Goal: Information Seeking & Learning: Understand process/instructions

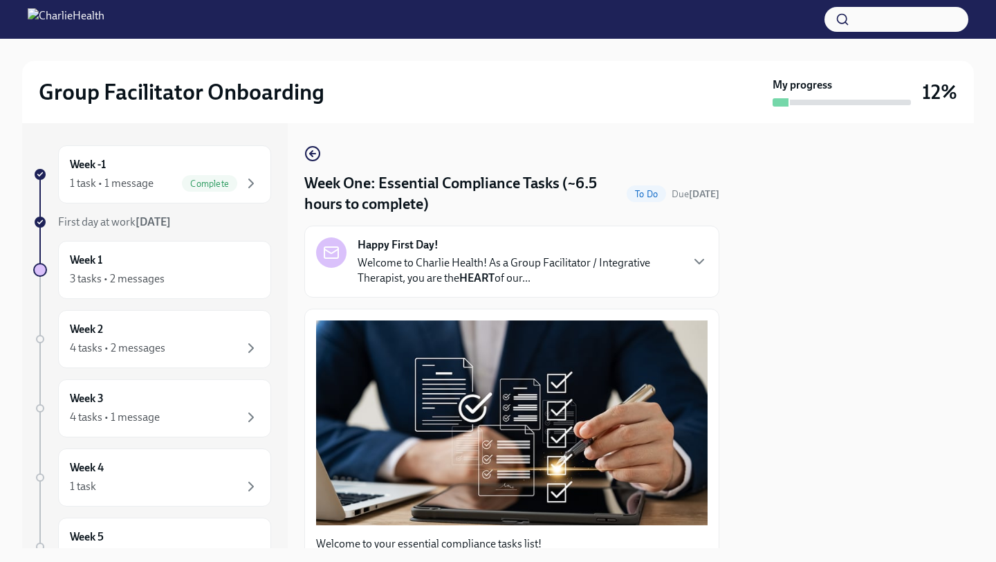
scroll to position [1190, 0]
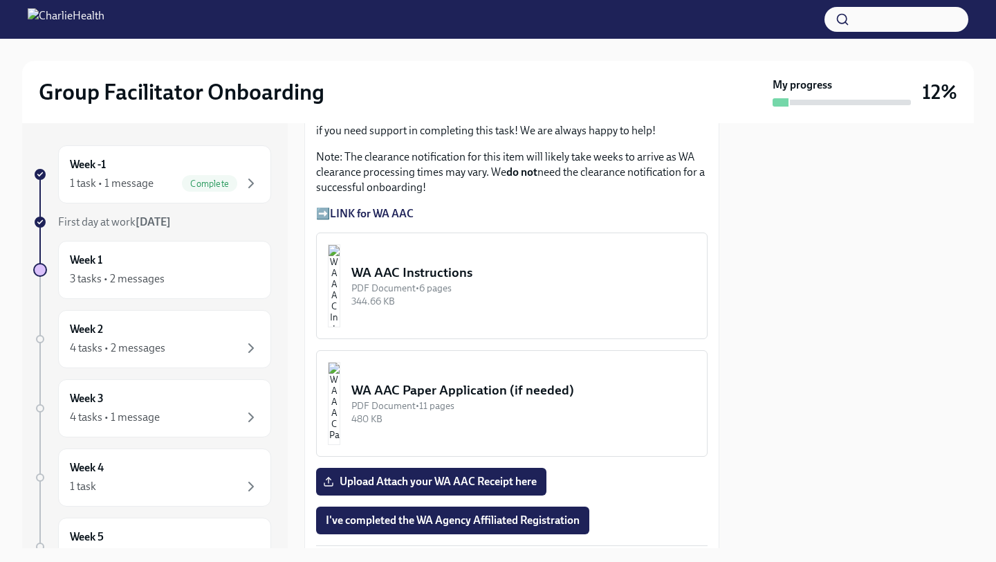
click at [784, 255] on div at bounding box center [855, 335] width 238 height 425
click at [717, 208] on div "Welcome to your essential compliance tasks list! Offering virtual mental health…" at bounding box center [511, 403] width 415 height 2570
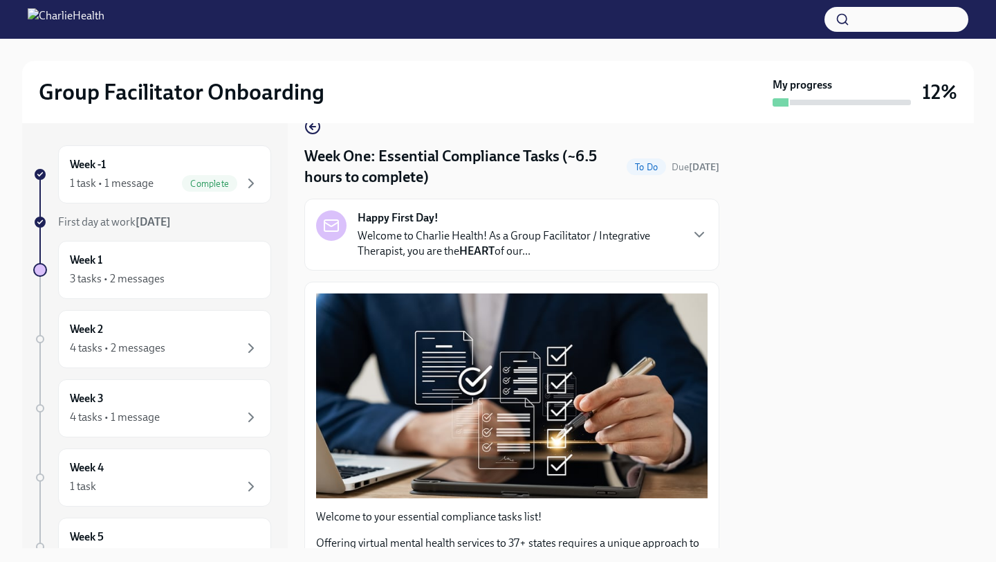
scroll to position [0, 0]
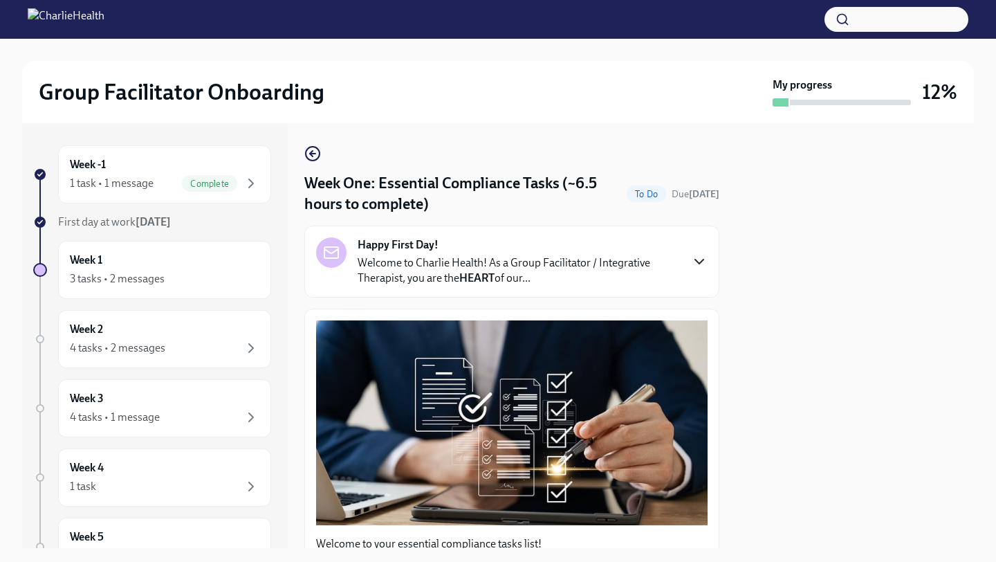
click at [696, 264] on icon "button" at bounding box center [699, 261] width 17 height 17
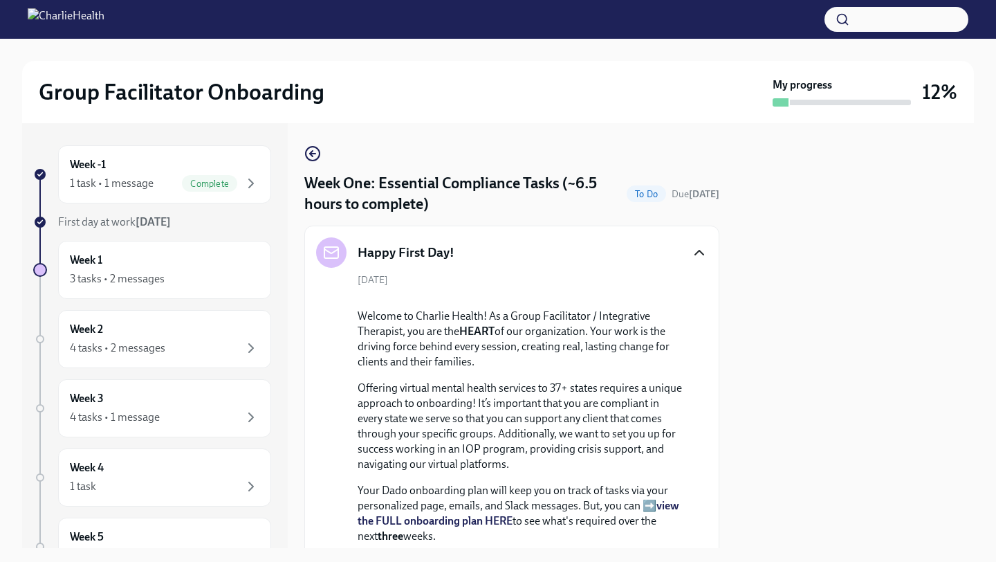
click at [699, 308] on div "[DATE] Welcome to Charlie Health! As a Group Facilitator / Integrative Therapis…" at bounding box center [511, 527] width 391 height 509
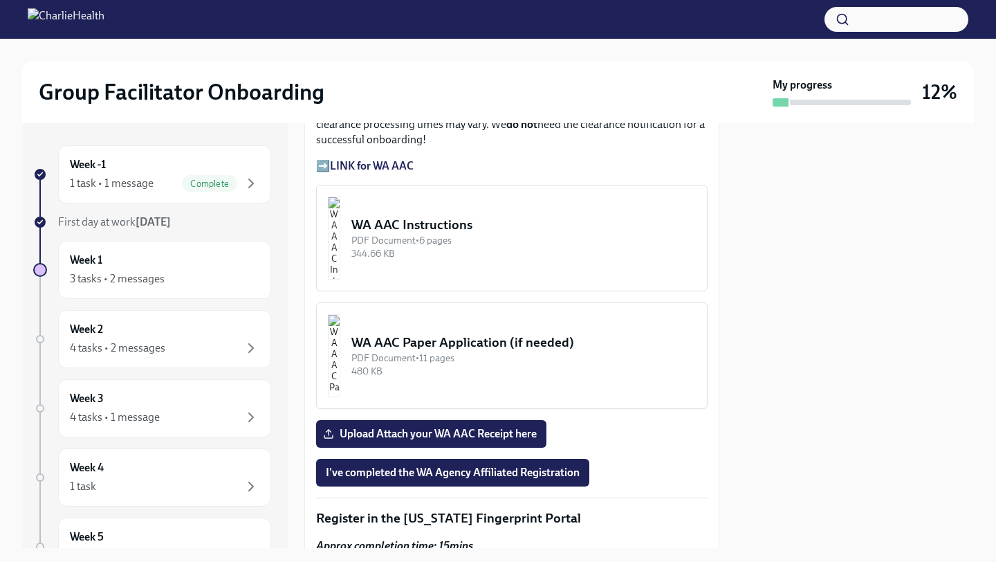
scroll to position [1756, 0]
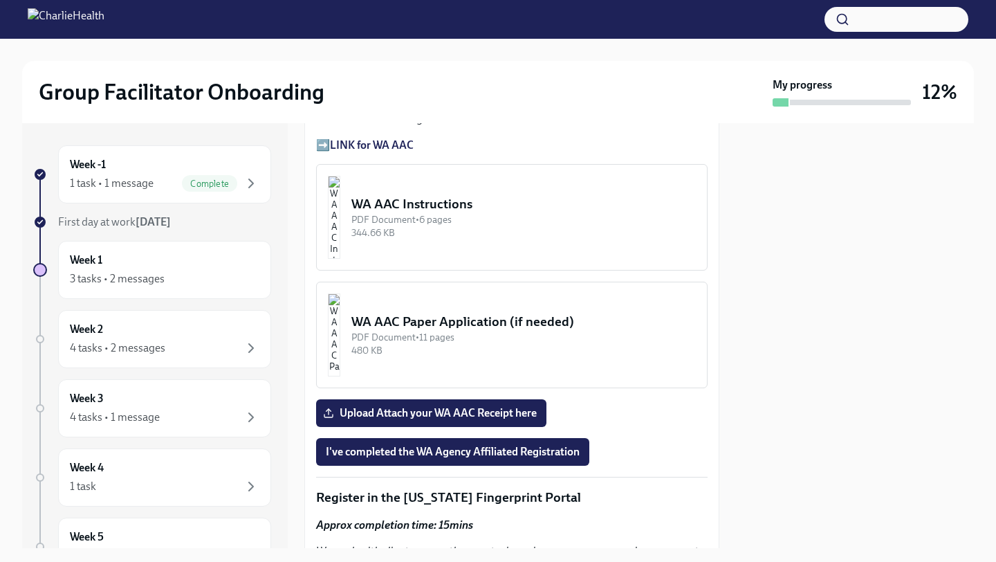
click at [367, 151] on strong "LINK for WA AAC" at bounding box center [372, 144] width 84 height 13
click at [340, 259] on img "button" at bounding box center [334, 217] width 12 height 83
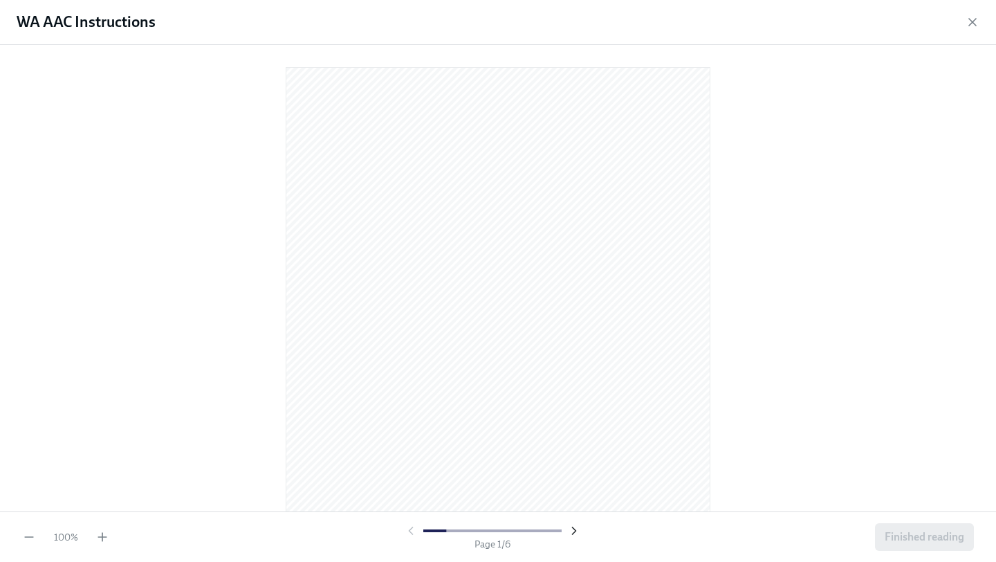
click at [573, 531] on icon "button" at bounding box center [574, 531] width 14 height 14
click at [573, 531] on icon "button" at bounding box center [573, 530] width 3 height 7
click at [571, 530] on icon "button" at bounding box center [574, 531] width 14 height 14
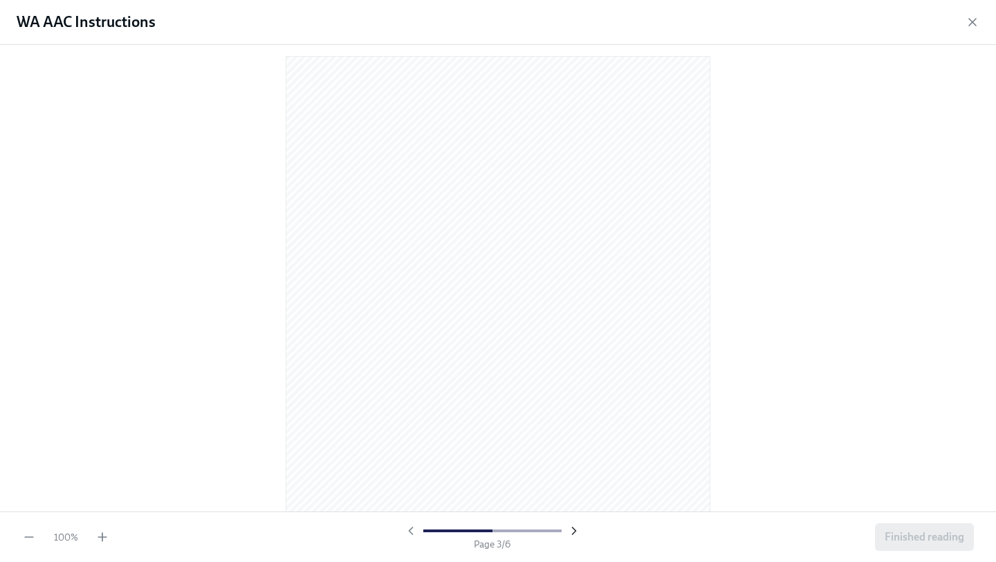
scroll to position [1132, 0]
click at [571, 530] on icon "button" at bounding box center [574, 531] width 14 height 14
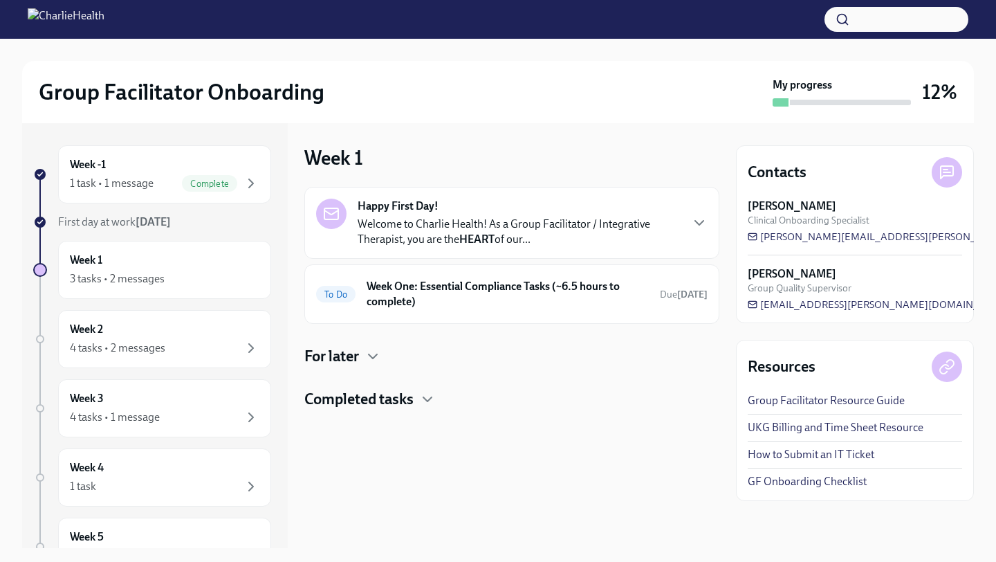
click at [662, 241] on p "Welcome to Charlie Health! As a Group Facilitator / Integrative Therapist, you …" at bounding box center [519, 232] width 322 height 30
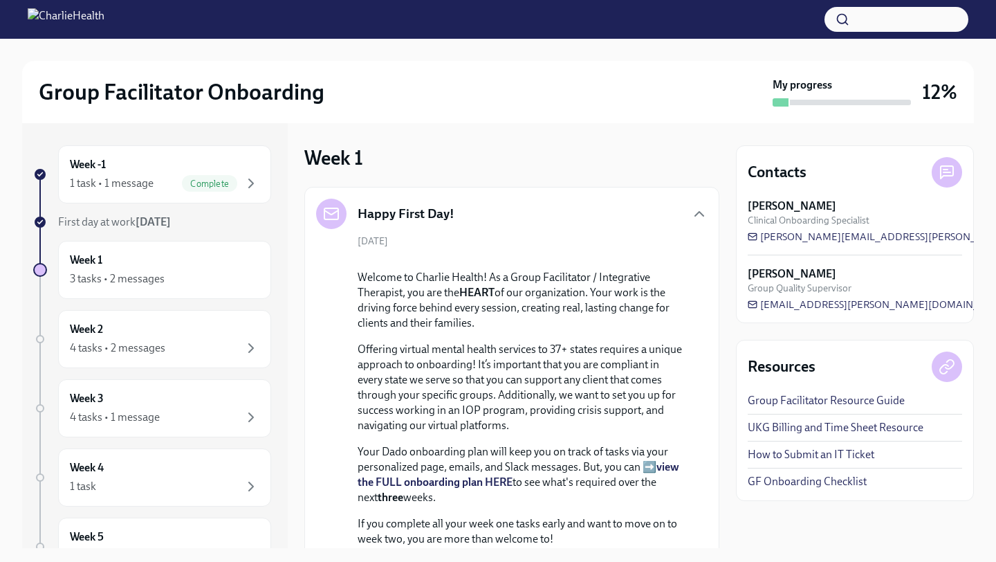
click at [697, 335] on div "[DATE] Welcome to Charlie Health! As a Group Facilitator / Integrative Therapis…" at bounding box center [511, 488] width 391 height 509
click at [715, 339] on div "Happy First Day! [DATE] Welcome to Charlie Health! As a Group Facilitator / Int…" at bounding box center [511, 471] width 415 height 569
click at [722, 389] on div "Week -1 1 task • 1 message Complete First day at work [DATE] Week 1 3 tasks • 2…" at bounding box center [498, 335] width 952 height 425
click at [697, 426] on div "[DATE] Welcome to Charlie Health! As a Group Facilitator / Integrative Therapis…" at bounding box center [511, 488] width 391 height 509
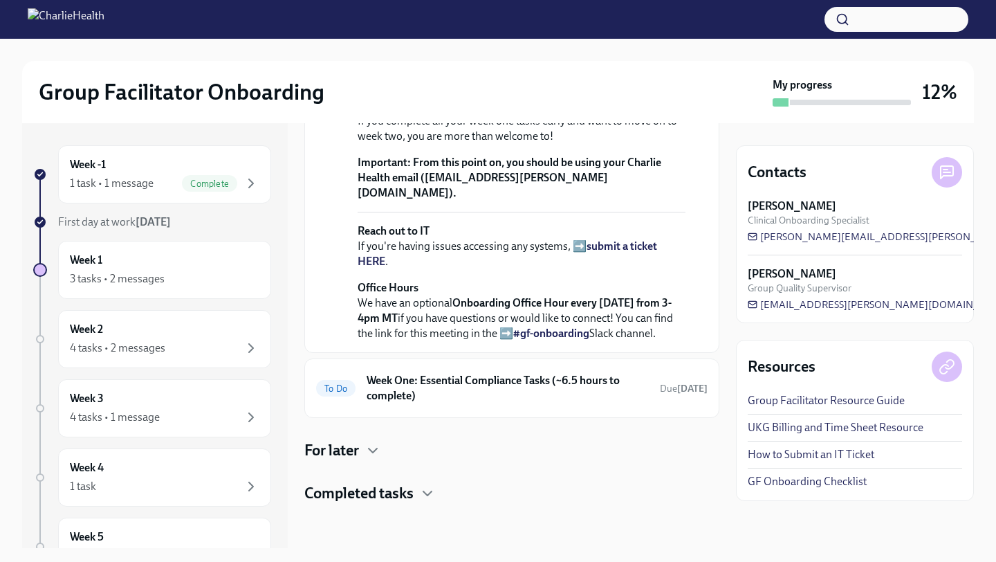
scroll to position [526, 0]
click at [703, 200] on div "[DATE] Welcome to Charlie Health! As a Group Facilitator / Integrative Therapis…" at bounding box center [511, 86] width 391 height 509
click at [725, 122] on div "Group Facilitator Onboarding My progress 12%" at bounding box center [498, 92] width 952 height 62
click at [710, 169] on div "Happy First Day! [DATE] Welcome to Charlie Health! As a Group Facilitator / Int…" at bounding box center [511, 68] width 415 height 569
click at [522, 408] on div "To Do Week One: Essential Compliance Tasks (~6.5 hours to complete) Due [DATE]" at bounding box center [511, 387] width 415 height 59
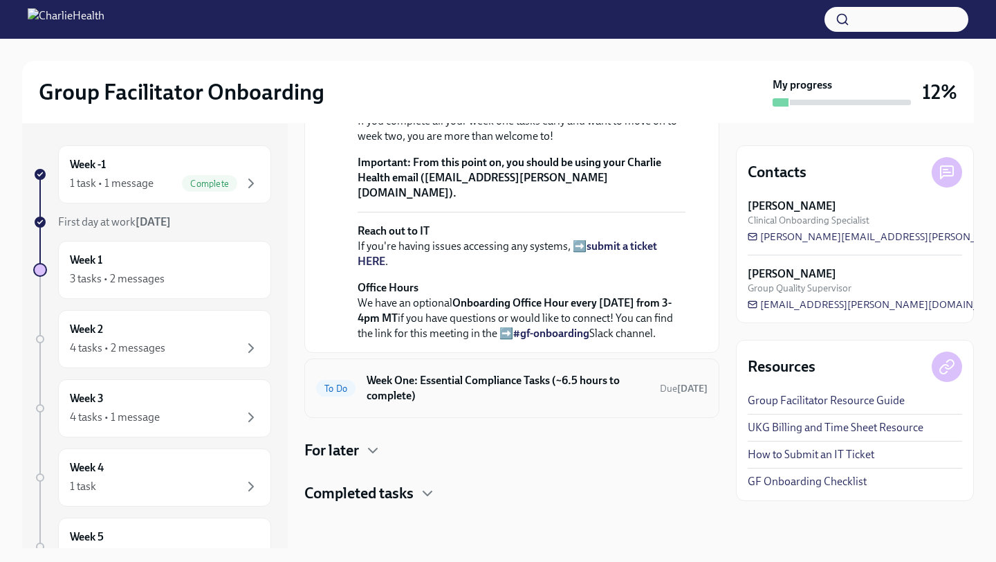
click at [448, 408] on div "To Do Week One: Essential Compliance Tasks (~6.5 hours to complete) Due [DATE]" at bounding box center [511, 387] width 415 height 59
click at [341, 384] on span "To Do" at bounding box center [335, 388] width 39 height 10
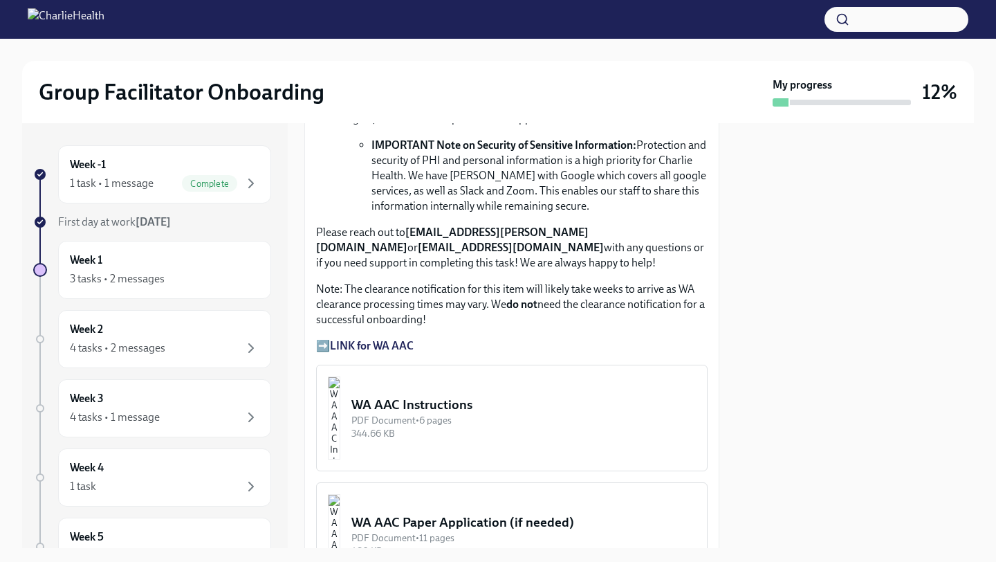
scroll to position [1031, 0]
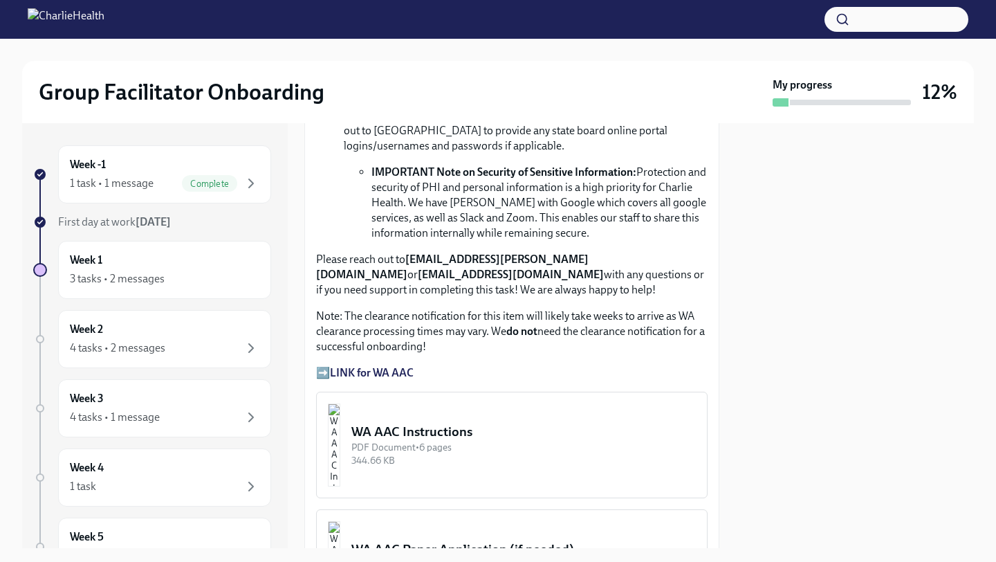
click at [394, 374] on strong "LINK for WA AAC" at bounding box center [372, 372] width 84 height 13
click at [421, 430] on div "WA AAC Instructions" at bounding box center [523, 432] width 344 height 18
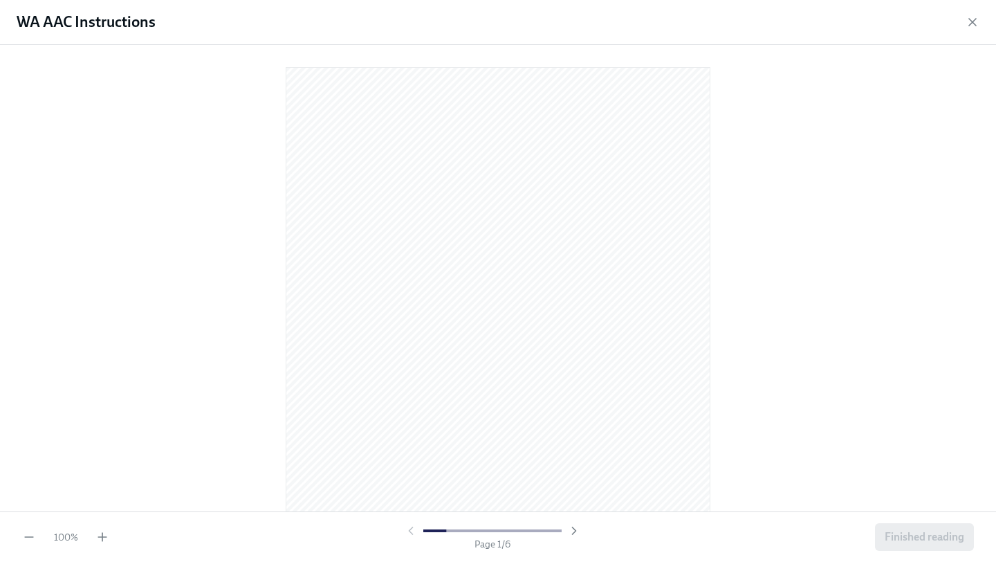
click at [728, 375] on div at bounding box center [498, 275] width 952 height 439
click at [573, 531] on icon "button" at bounding box center [573, 530] width 3 height 7
click at [572, 534] on icon "button" at bounding box center [573, 530] width 3 height 7
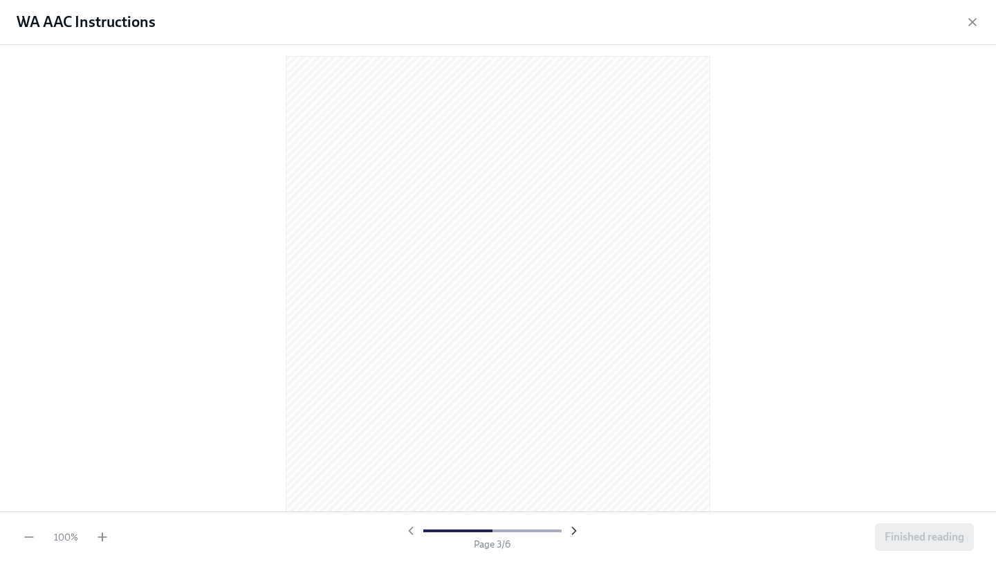
scroll to position [571, 0]
click at [572, 534] on icon "button" at bounding box center [573, 530] width 3 height 7
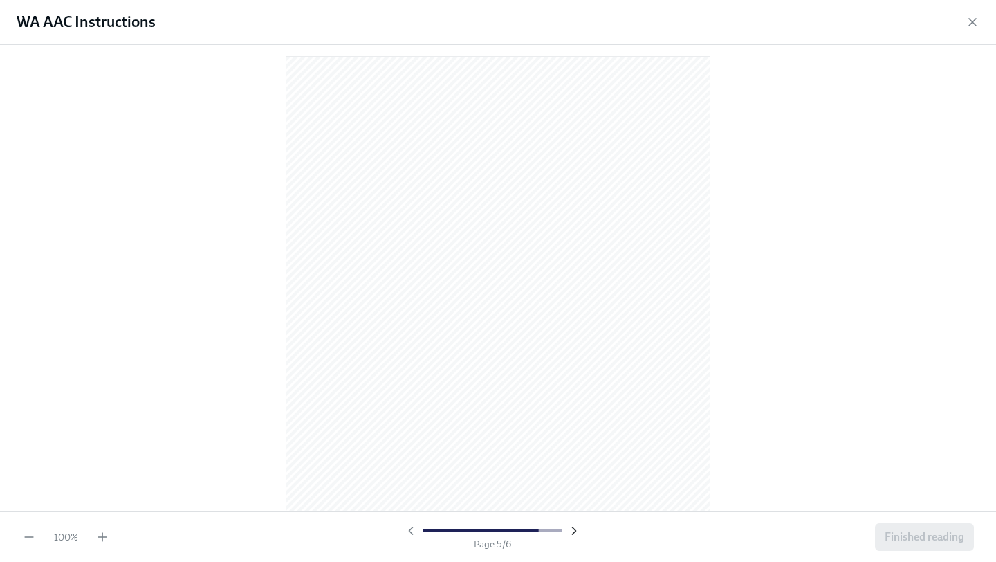
click at [571, 534] on icon "button" at bounding box center [574, 531] width 14 height 14
click at [571, 534] on div at bounding box center [492, 531] width 177 height 14
click at [412, 531] on icon "button" at bounding box center [411, 531] width 14 height 14
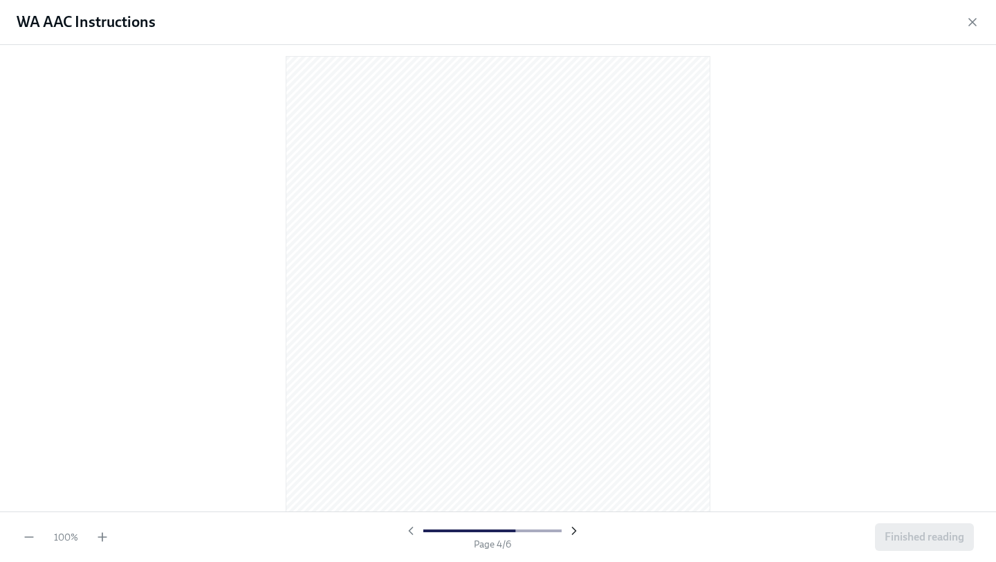
click at [571, 535] on icon "button" at bounding box center [574, 531] width 14 height 14
click at [900, 544] on button "Finished reading" at bounding box center [924, 537] width 99 height 28
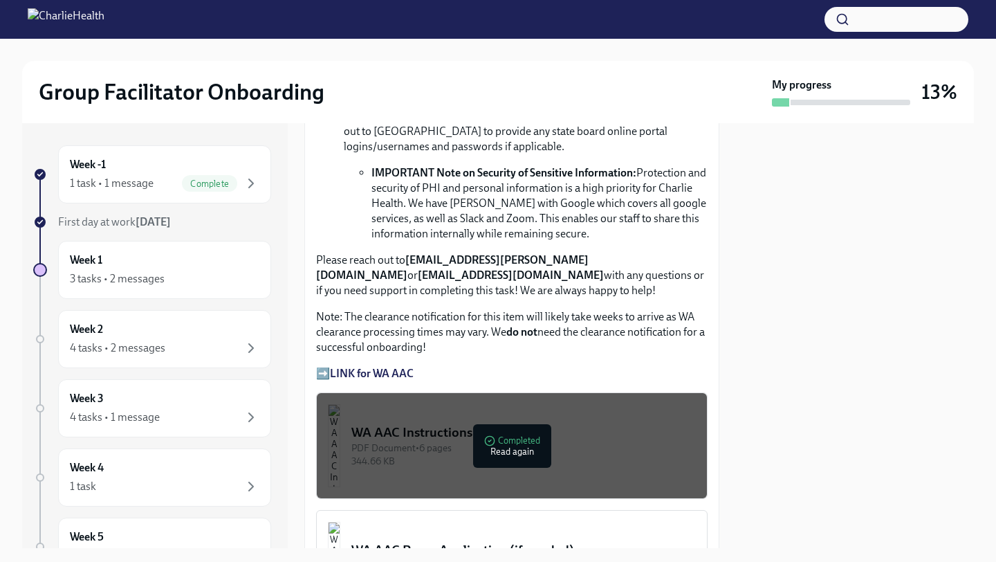
scroll to position [1028, 0]
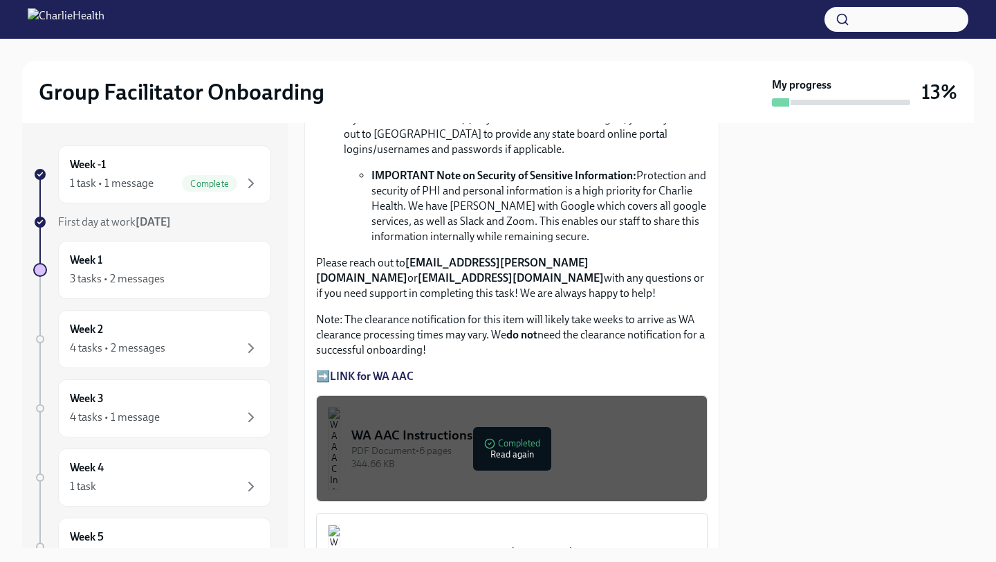
click at [391, 378] on strong "LINK for WA AAC" at bounding box center [372, 375] width 84 height 13
click at [510, 452] on div "PDF Document • 6 pages" at bounding box center [523, 450] width 344 height 13
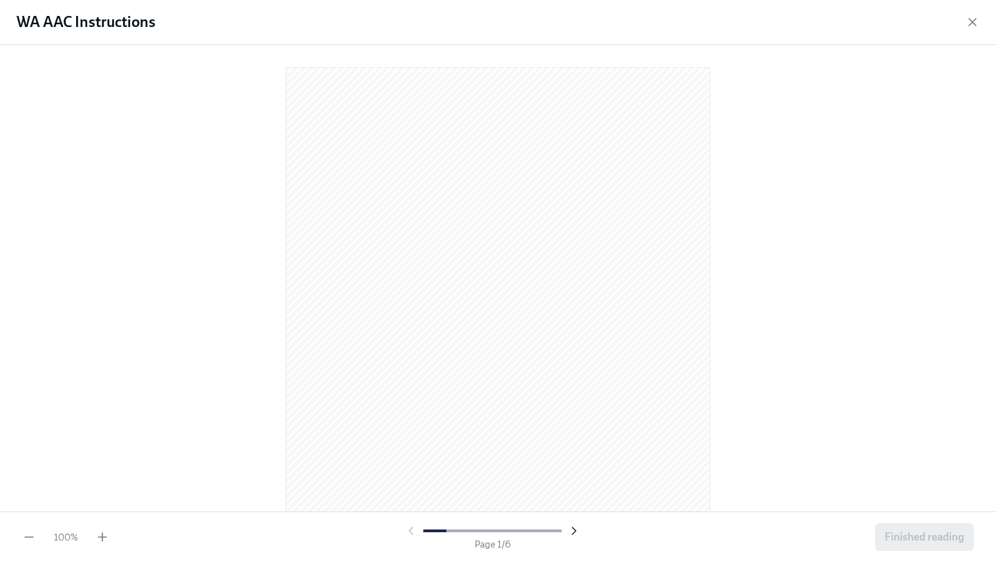
click at [573, 533] on icon "button" at bounding box center [574, 531] width 14 height 14
click at [573, 532] on icon "button" at bounding box center [573, 530] width 3 height 7
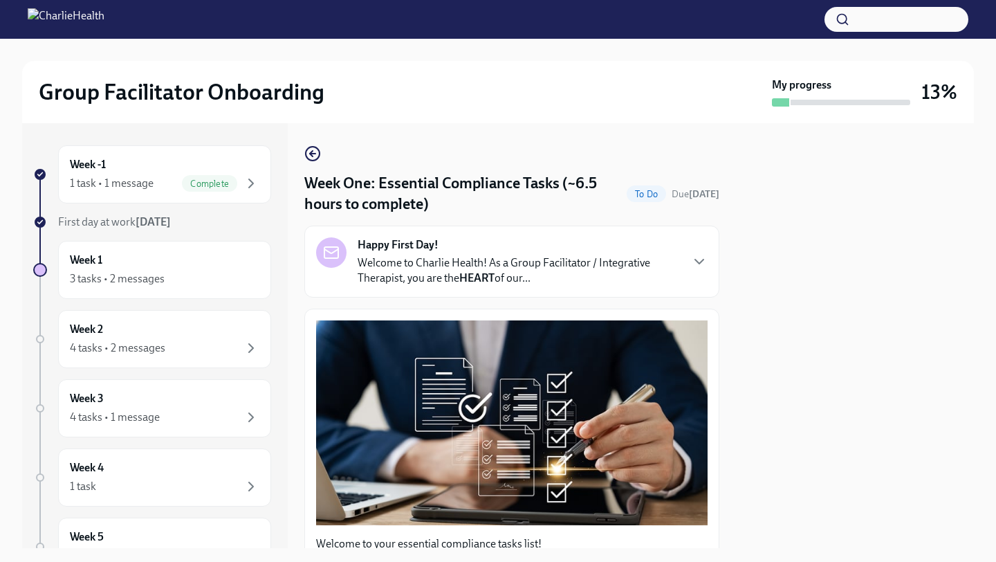
click at [658, 270] on p "Welcome to Charlie Health! As a Group Facilitator / Integrative Therapist, you …" at bounding box center [519, 270] width 322 height 30
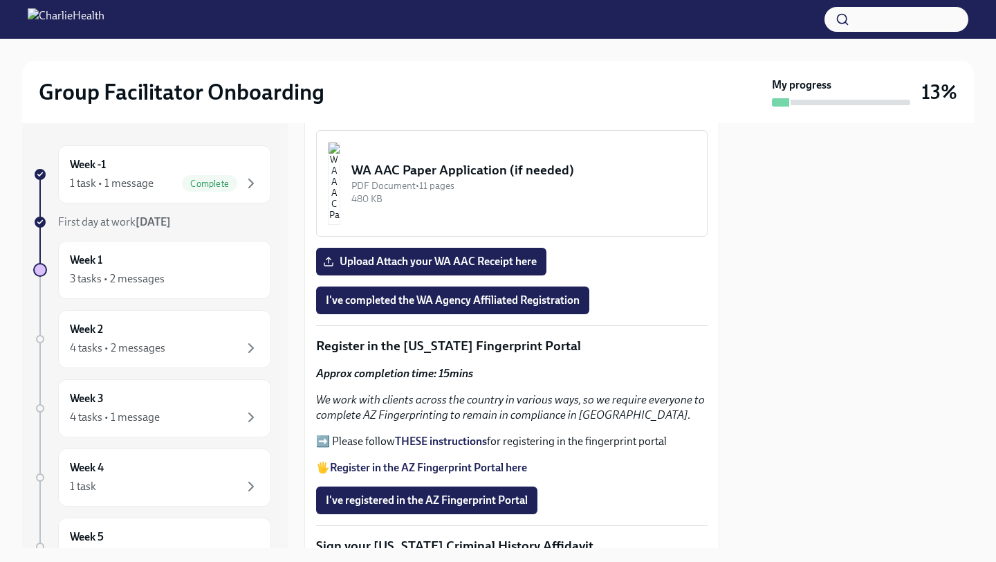
scroll to position [1943, 0]
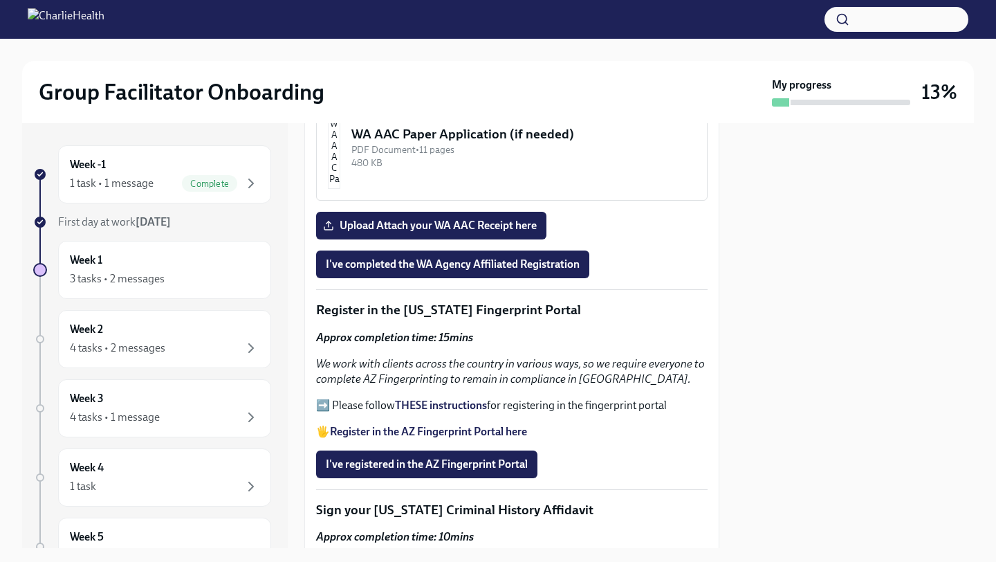
click at [445, 143] on div "WA AAC Paper Application (if needed)" at bounding box center [523, 134] width 344 height 18
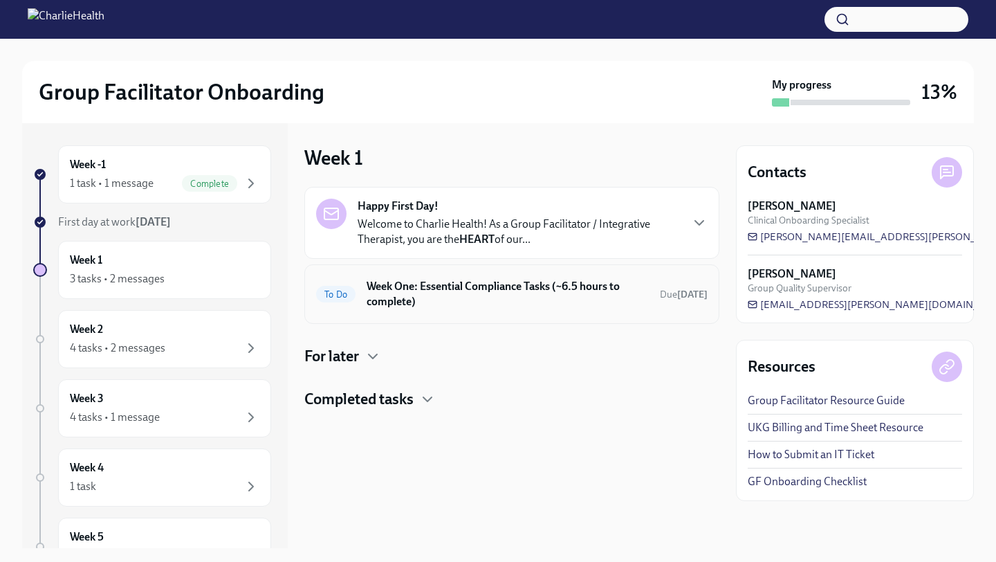
click at [492, 293] on h6 "Week One: Essential Compliance Tasks (~6.5 hours to complete)" at bounding box center [508, 294] width 282 height 30
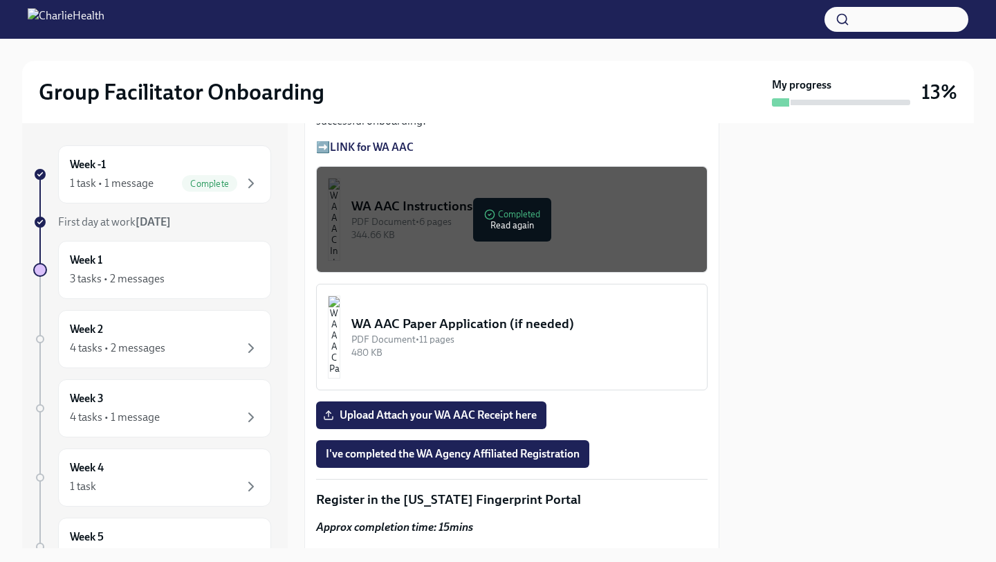
scroll to position [1251, 0]
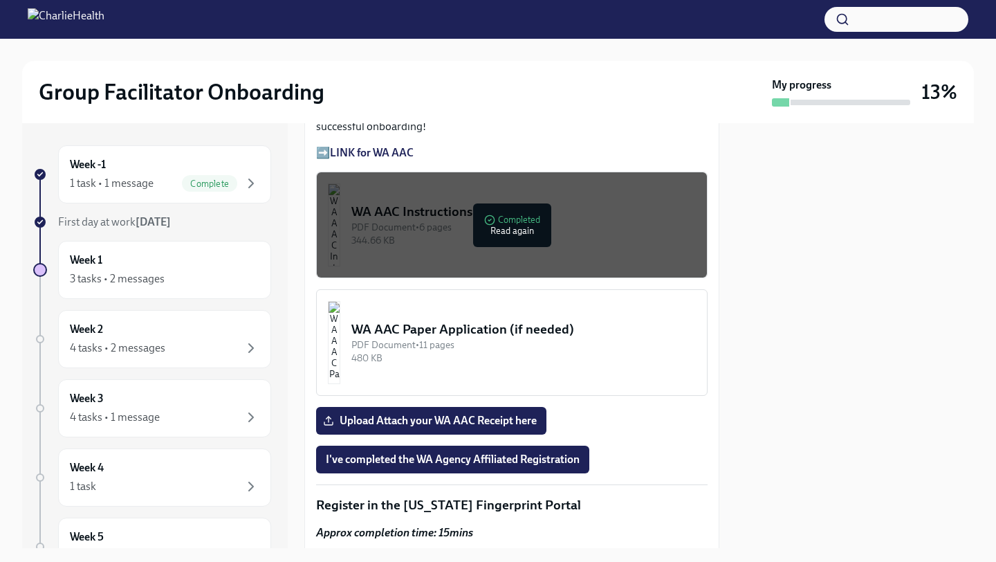
click at [516, 218] on div "WA AAC Instructions" at bounding box center [523, 212] width 344 height 18
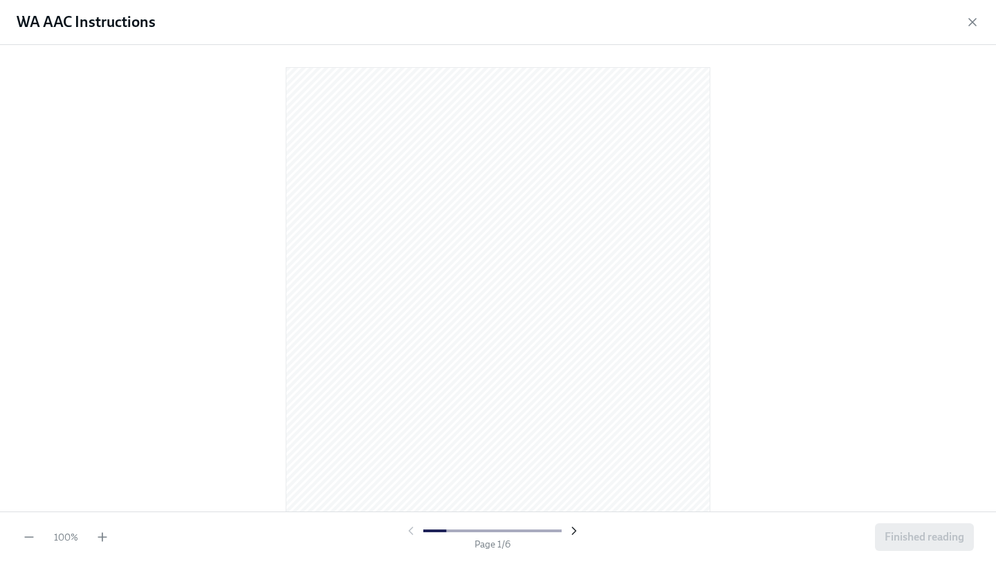
click at [576, 535] on icon "button" at bounding box center [574, 531] width 14 height 14
click at [574, 533] on icon "button" at bounding box center [574, 531] width 14 height 14
click at [575, 529] on icon "button" at bounding box center [574, 531] width 14 height 14
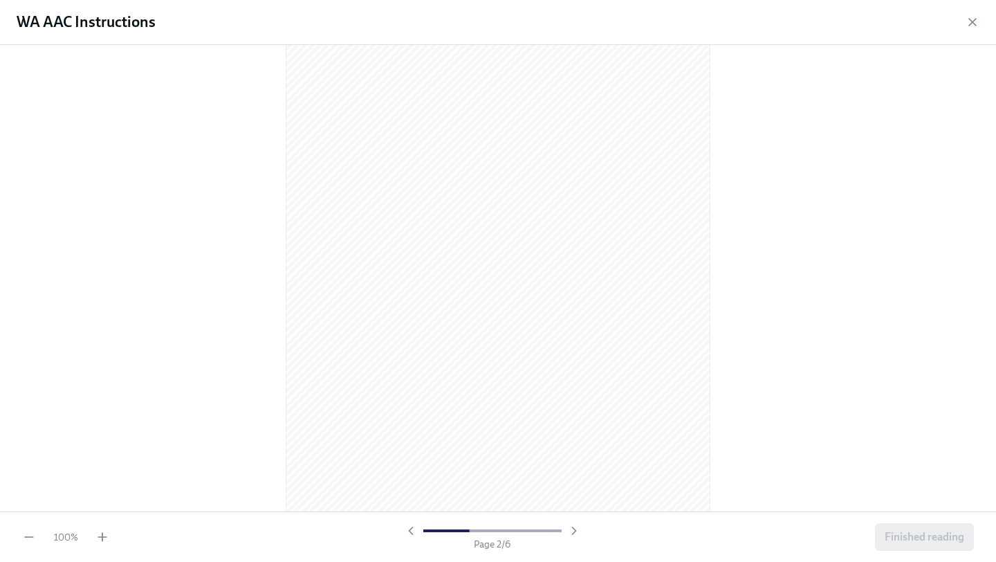
scroll to position [628, 0]
click at [574, 529] on icon "button" at bounding box center [573, 530] width 3 height 7
click at [573, 529] on icon "button" at bounding box center [574, 531] width 14 height 14
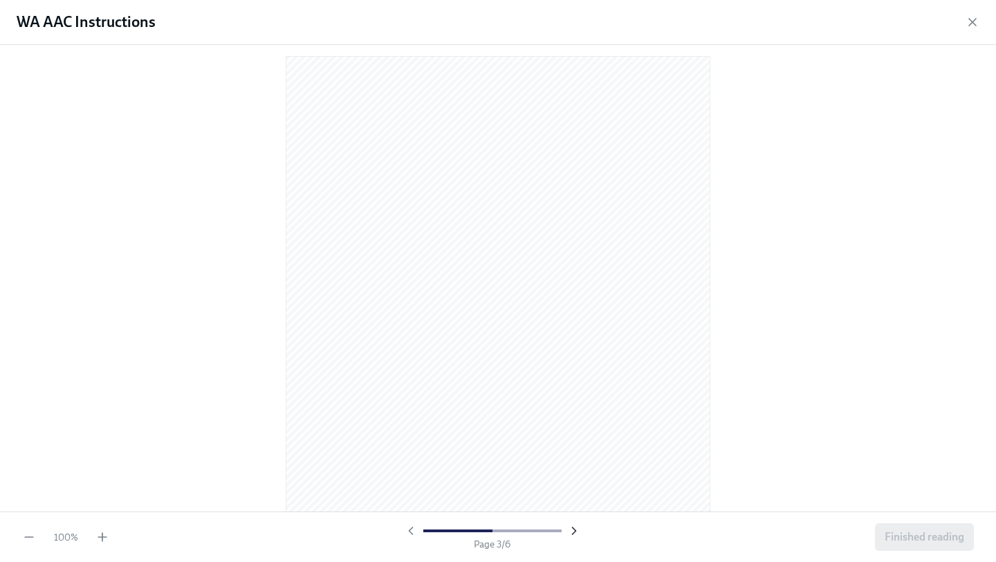
click at [573, 529] on icon "button" at bounding box center [574, 531] width 14 height 14
click at [411, 529] on icon "button" at bounding box center [411, 531] width 14 height 14
click at [412, 529] on icon "button" at bounding box center [411, 531] width 14 height 14
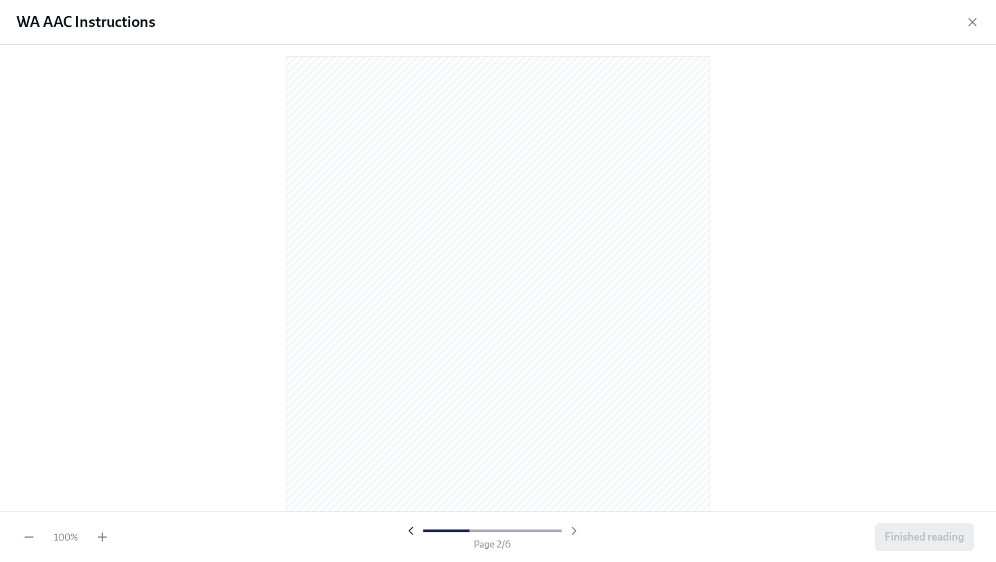
scroll to position [1132, 0]
click at [412, 529] on icon "button" at bounding box center [411, 531] width 14 height 14
click at [580, 535] on icon "button" at bounding box center [574, 531] width 14 height 14
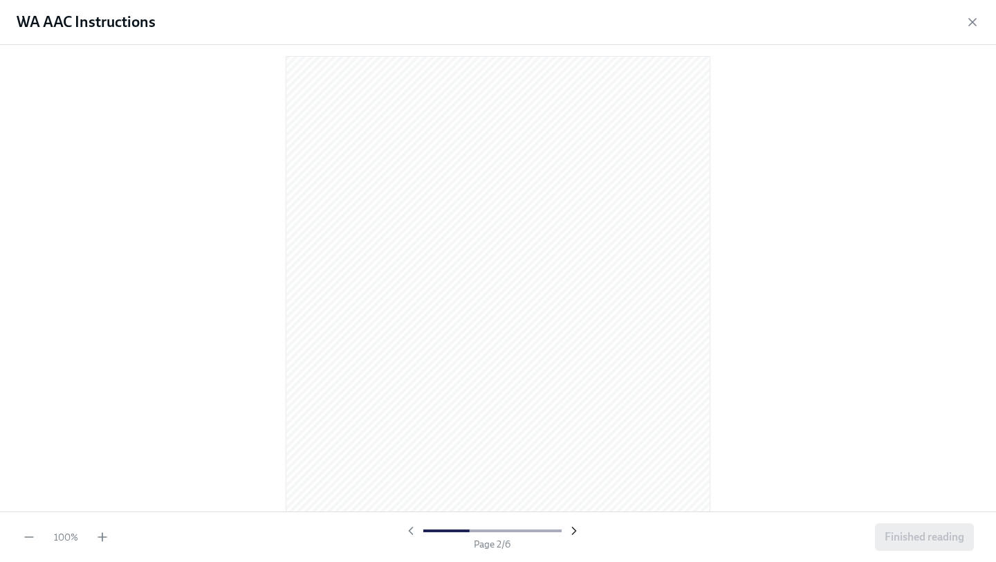
click at [575, 532] on icon "button" at bounding box center [574, 531] width 14 height 14
click at [572, 531] on icon "button" at bounding box center [574, 531] width 14 height 14
click at [573, 534] on icon "button" at bounding box center [574, 531] width 14 height 14
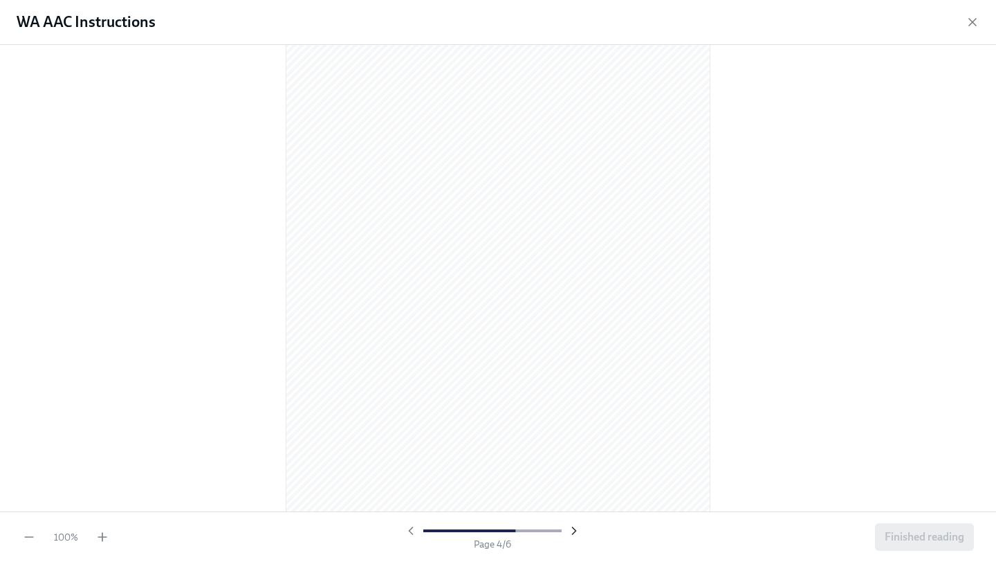
scroll to position [1132, 0]
click at [571, 527] on icon "button" at bounding box center [574, 531] width 14 height 14
click at [408, 531] on icon "button" at bounding box center [411, 531] width 14 height 14
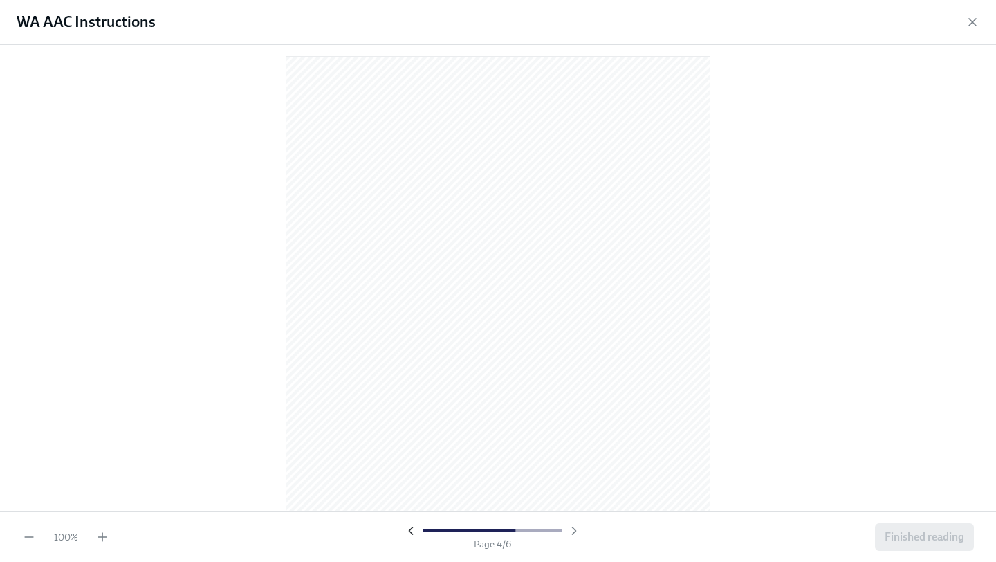
click at [409, 531] on icon "button" at bounding box center [410, 530] width 3 height 7
click at [571, 529] on icon "button" at bounding box center [574, 531] width 14 height 14
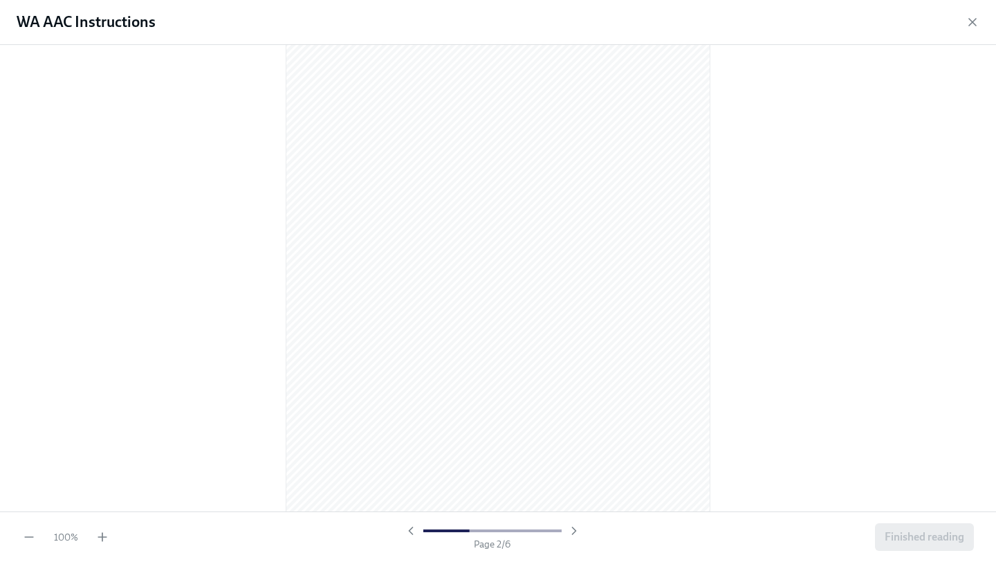
scroll to position [627, 0]
click at [572, 528] on icon "button" at bounding box center [574, 531] width 14 height 14
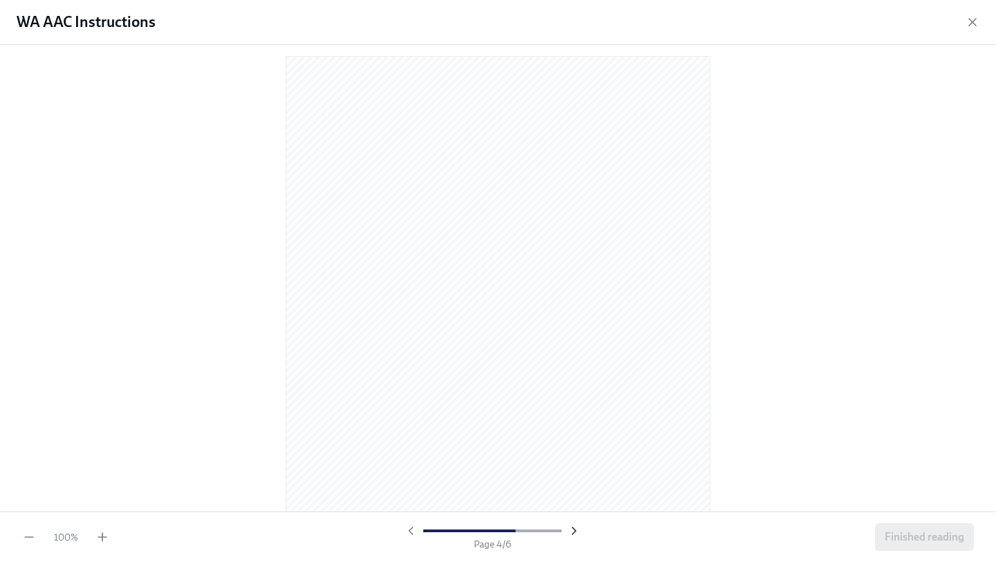
click at [572, 528] on icon "button" at bounding box center [574, 531] width 14 height 14
click at [907, 537] on span "Finished reading" at bounding box center [925, 537] width 80 height 14
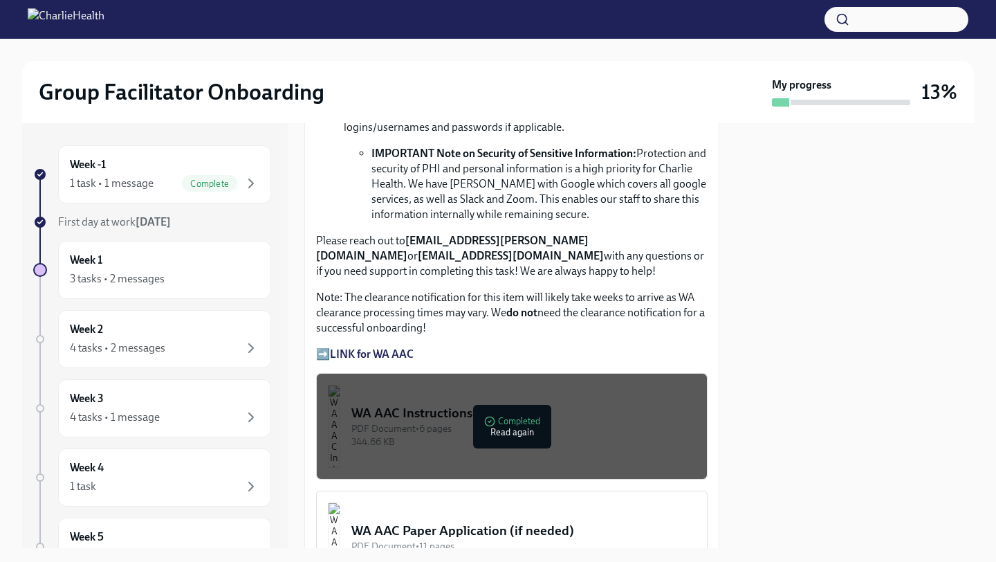
scroll to position [1078, 0]
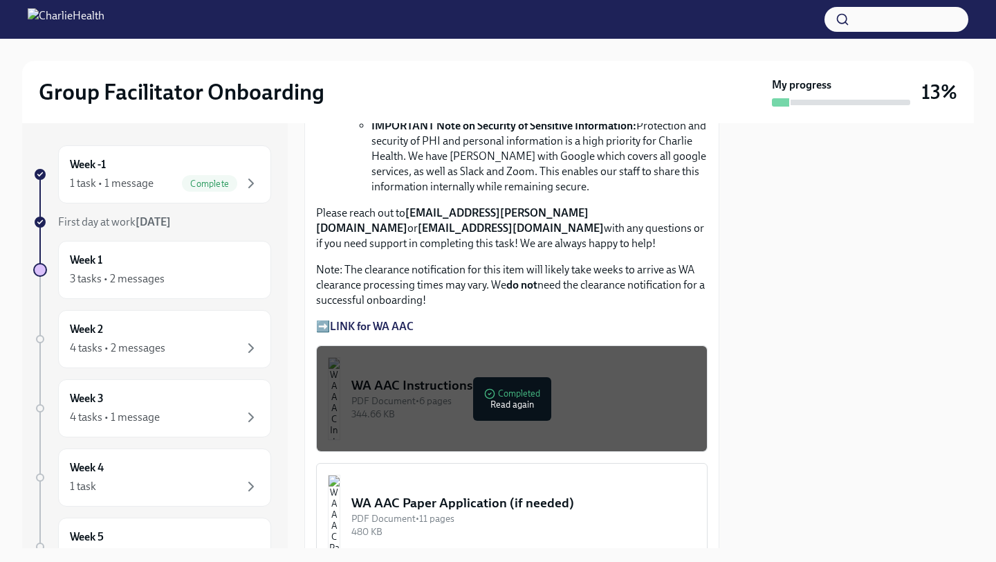
click at [476, 400] on div "PDF Document • 6 pages" at bounding box center [523, 400] width 344 height 13
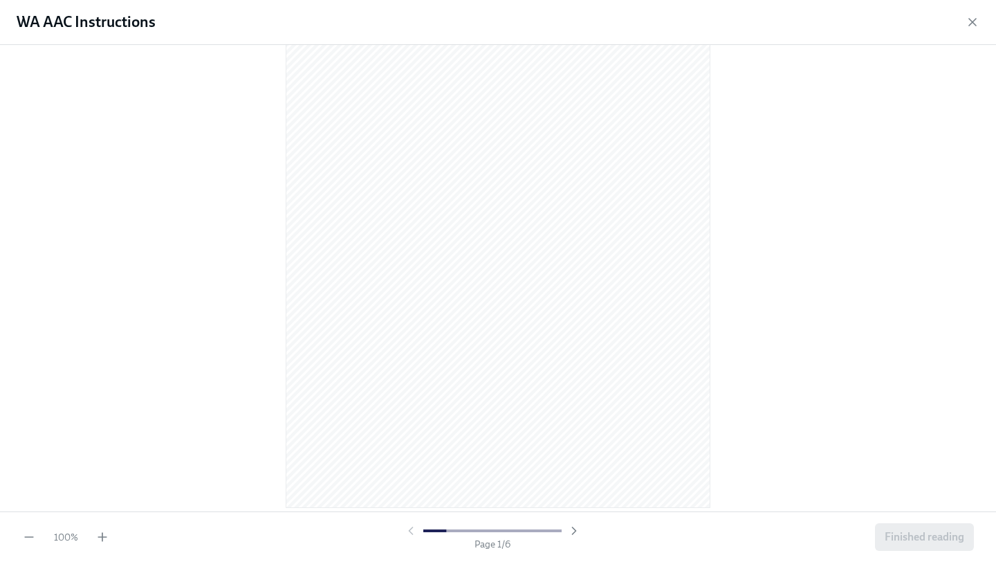
scroll to position [115, 0]
click at [572, 531] on icon "button" at bounding box center [574, 531] width 14 height 14
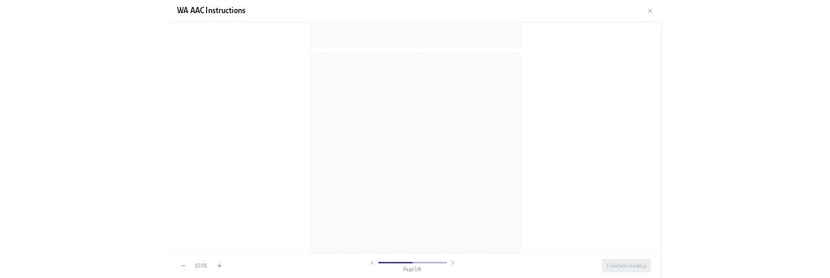
scroll to position [1111, 0]
